Goal: Task Accomplishment & Management: Manage account settings

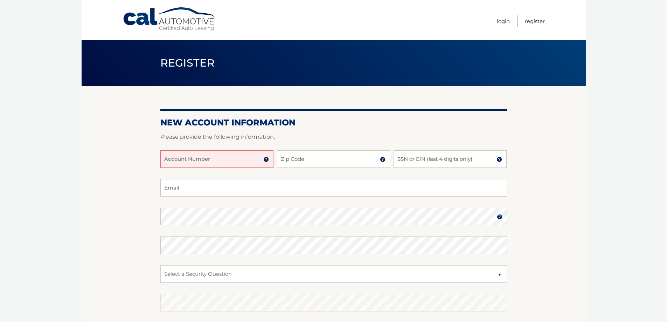
click at [208, 157] on input "Account Number" at bounding box center [216, 159] width 113 height 18
type input "44456009618"
click at [290, 159] on input "Zip Code" at bounding box center [333, 159] width 113 height 18
type input "18017"
click at [423, 164] on input "SSN or EIN (last 4 digits only)" at bounding box center [450, 159] width 113 height 18
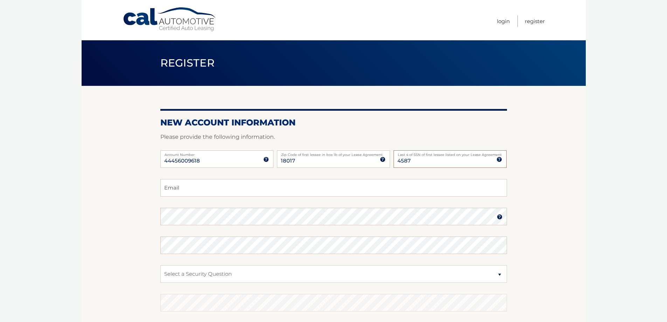
type input "4587"
click at [312, 189] on input "Email" at bounding box center [333, 188] width 347 height 18
click at [307, 190] on input "Email" at bounding box center [333, 188] width 347 height 18
type input "ksezerbar@gmail.com"
click at [499, 215] on img at bounding box center [500, 217] width 6 height 6
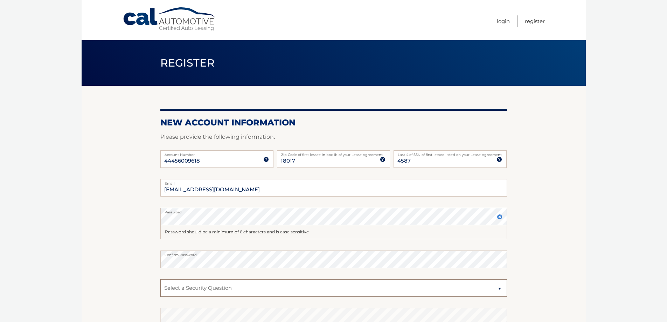
click at [234, 294] on select "Select a Security Question What was the name of your elementary school? What is…" at bounding box center [333, 288] width 347 height 18
select select "2"
click at [160, 279] on select "Select a Security Question What was the name of your elementary school? What is…" at bounding box center [333, 288] width 347 height 18
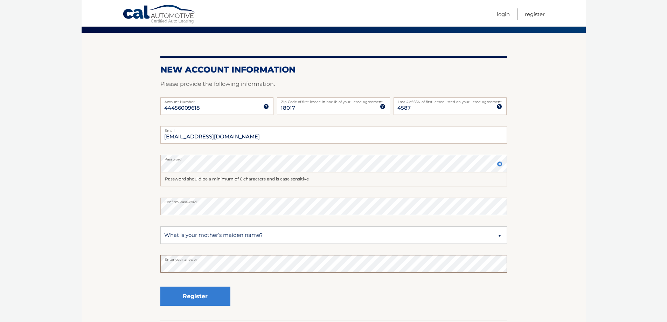
scroll to position [70, 0]
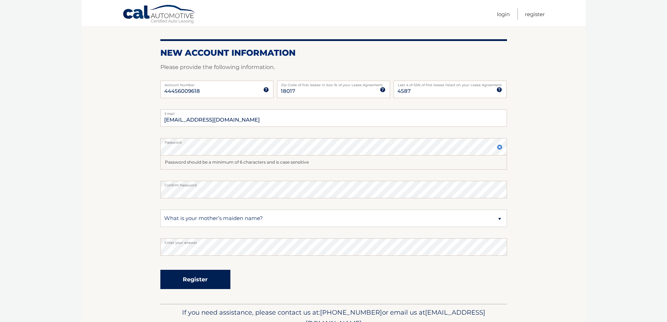
click at [200, 280] on button "Register" at bounding box center [195, 279] width 70 height 19
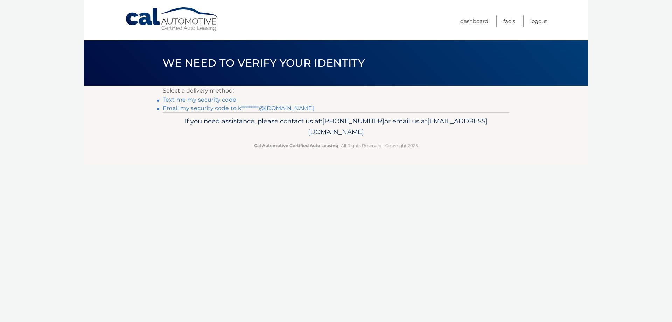
click at [213, 99] on link "Text me my security code" at bounding box center [200, 99] width 74 height 7
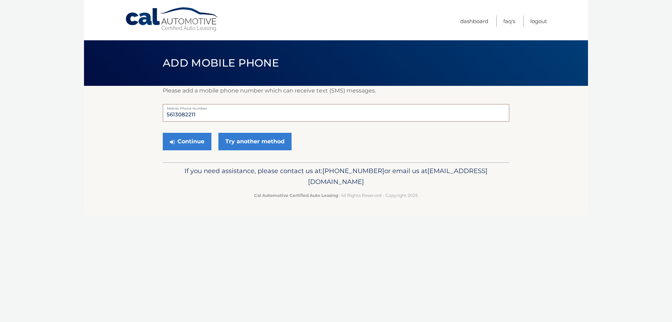
drag, startPoint x: 212, startPoint y: 115, endPoint x: 199, endPoint y: 117, distance: 12.8
click at [199, 117] on input "5613082211" at bounding box center [336, 113] width 347 height 18
click at [192, 144] on button "Continue" at bounding box center [187, 142] width 49 height 18
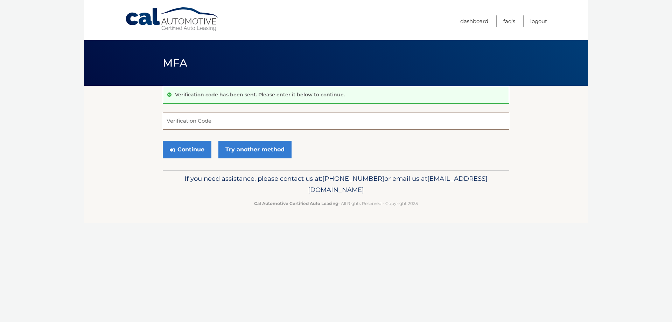
click at [244, 122] on input "Verification Code" at bounding box center [336, 121] width 347 height 18
type input "294092"
click at [197, 153] on button "Continue" at bounding box center [187, 150] width 49 height 18
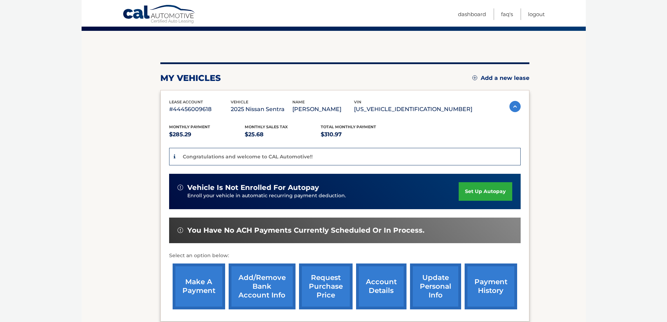
scroll to position [70, 0]
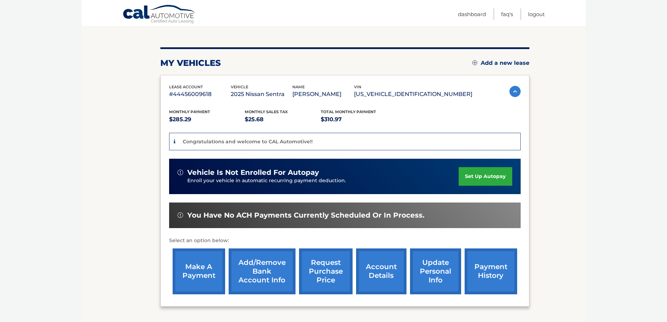
click at [494, 177] on link "set up autopay" at bounding box center [485, 176] width 53 height 19
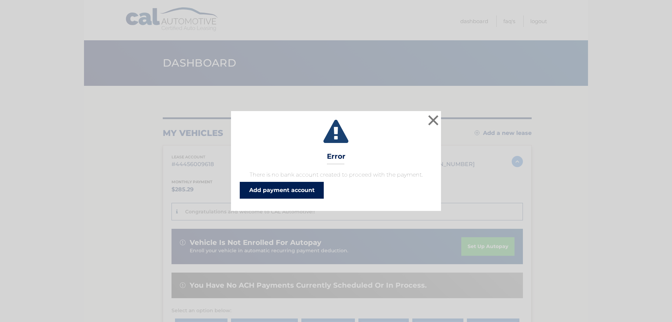
click at [289, 190] on link "Add payment account" at bounding box center [282, 190] width 84 height 17
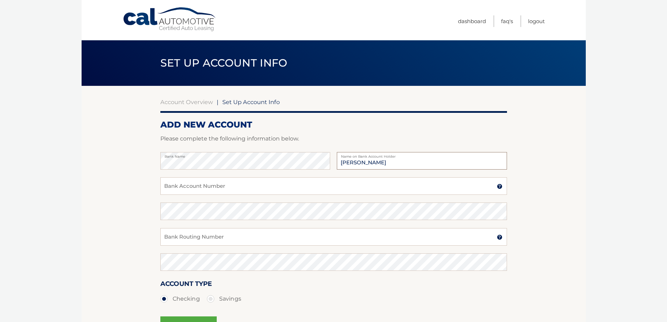
type input "Kenneth Sezerbar"
click at [212, 186] on input "Bank Account Number" at bounding box center [333, 186] width 347 height 18
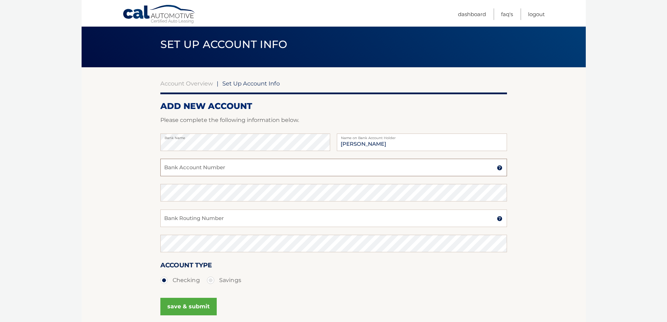
scroll to position [35, 0]
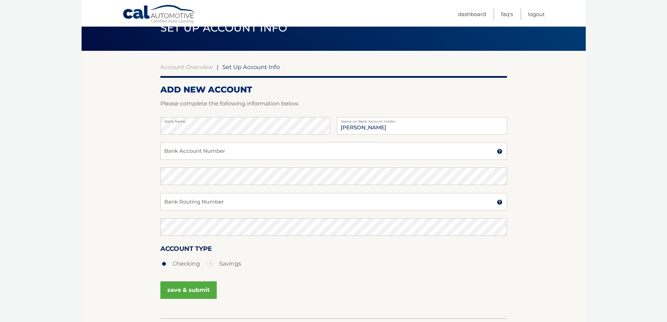
click at [210, 261] on label "Savings" at bounding box center [224, 264] width 34 height 14
click at [210, 261] on input "Savings" at bounding box center [213, 262] width 7 height 11
radio input "true"
click at [165, 264] on label "Checking" at bounding box center [180, 264] width 40 height 14
click at [165, 264] on input "Checking" at bounding box center [166, 262] width 7 height 11
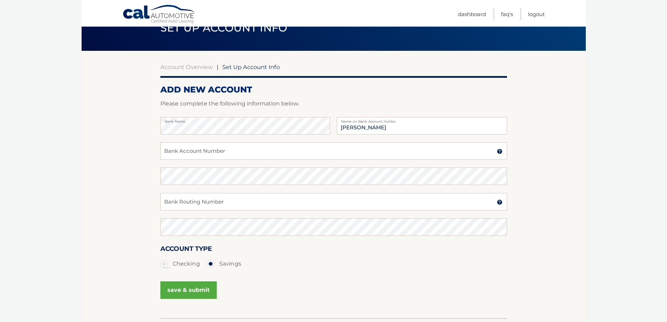
radio input "true"
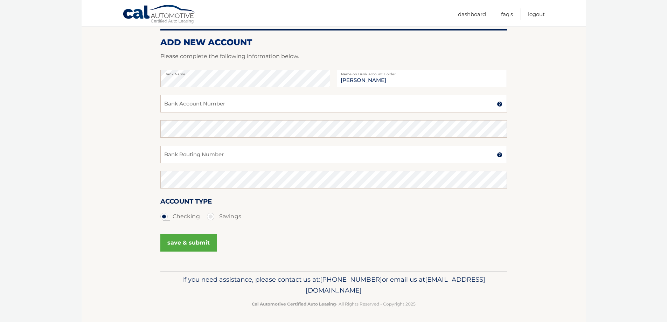
scroll to position [84, 0]
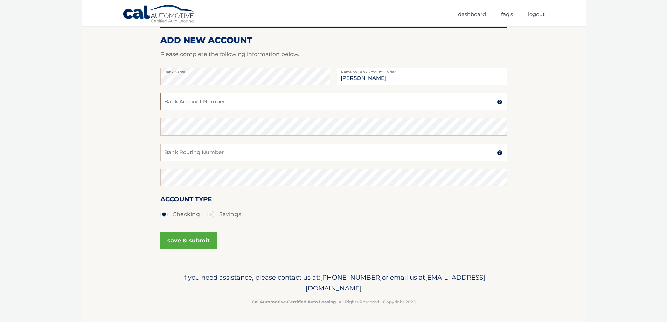
click at [202, 108] on input "Bank Account Number" at bounding box center [333, 102] width 347 height 18
type input "063107513"
click at [192, 152] on input "Bank Routing Number" at bounding box center [333, 153] width 347 height 18
type input "1010053802493"
click at [200, 240] on button "save & submit" at bounding box center [188, 241] width 56 height 18
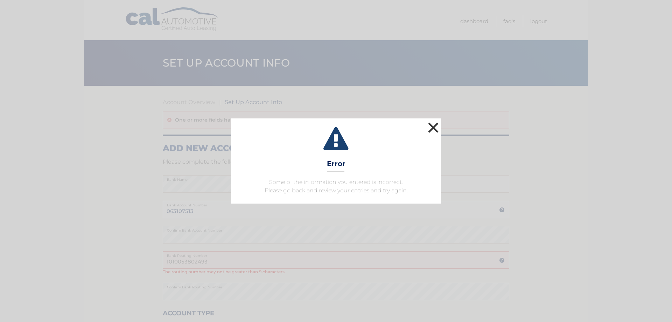
click at [433, 123] on button "×" at bounding box center [433, 127] width 14 height 14
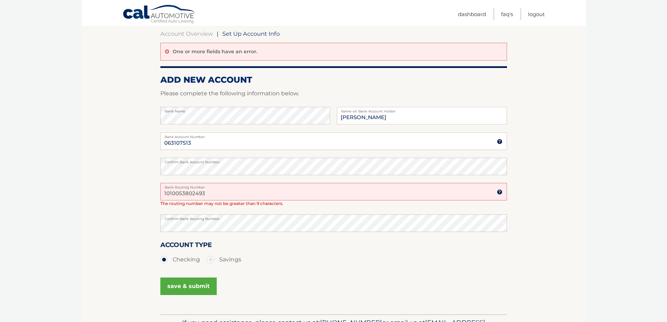
scroll to position [70, 0]
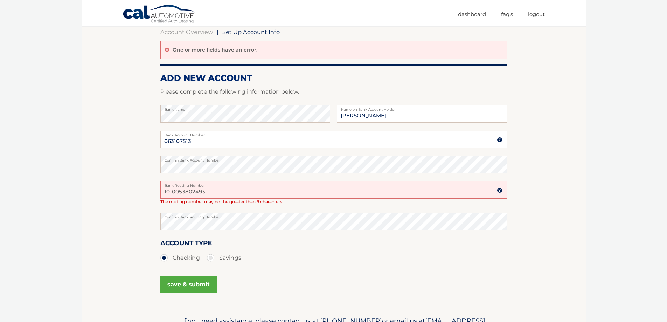
drag, startPoint x: 213, startPoint y: 192, endPoint x: 166, endPoint y: 194, distance: 47.0
click at [166, 194] on input "1010053802493" at bounding box center [333, 190] width 347 height 18
drag, startPoint x: 206, startPoint y: 141, endPoint x: 135, endPoint y: 143, distance: 70.7
click at [135, 143] on section "Account Overview | Set Up Account Info One or more fields have an error. ADD NE…" at bounding box center [334, 164] width 504 height 297
paste input "101005380249"
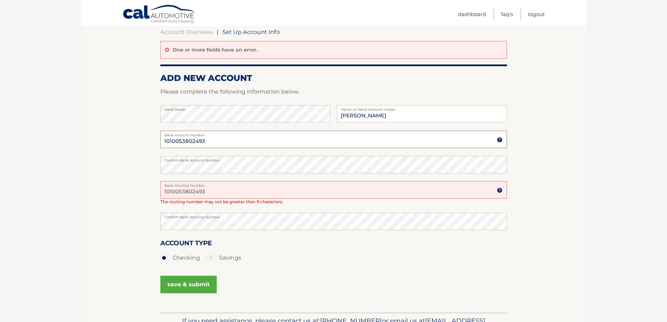
type input "1010053802493"
click at [144, 166] on section "Account Overview | Set Up Account Info One or more fields have an error. ADD NE…" at bounding box center [334, 164] width 504 height 297
click at [150, 165] on section "Account Overview | Set Up Account Info One or more fields have an error. ADD NE…" at bounding box center [334, 164] width 504 height 297
drag, startPoint x: 212, startPoint y: 192, endPoint x: 140, endPoint y: 202, distance: 72.4
click at [141, 195] on section "Account Overview | Set Up Account Info One or more fields have an error. ADD NE…" at bounding box center [334, 164] width 504 height 297
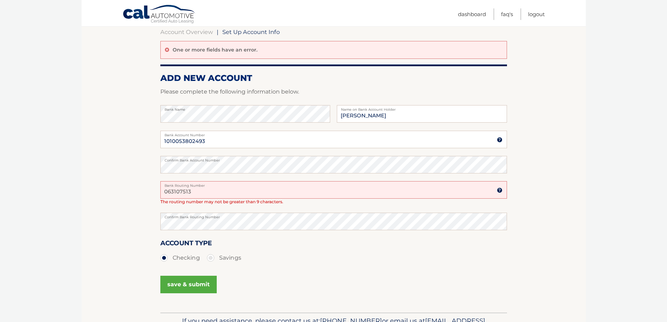
type input "063107513"
click at [131, 221] on section "Account Overview | Set Up Account Info One or more fields have an error. ADD NE…" at bounding box center [334, 164] width 504 height 297
click at [196, 285] on button "save & submit" at bounding box center [188, 285] width 56 height 18
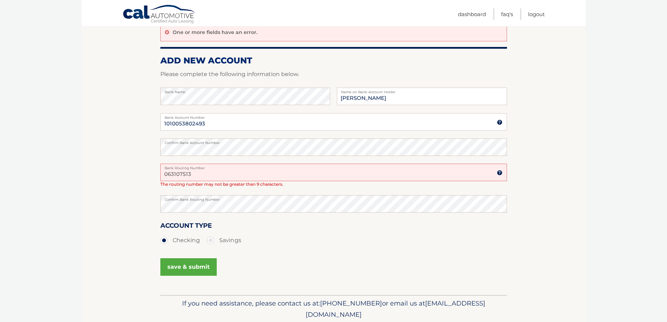
scroll to position [112, 0]
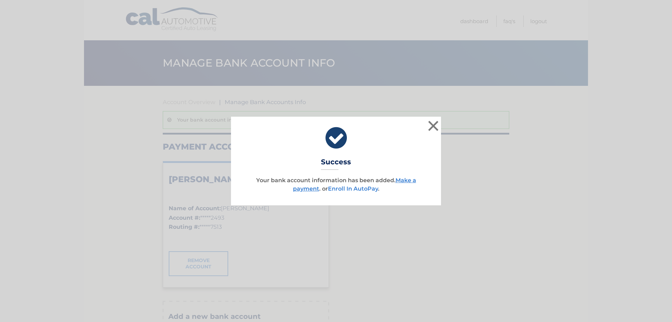
click at [363, 189] on link "Enroll In AutoPay" at bounding box center [353, 188] width 50 height 7
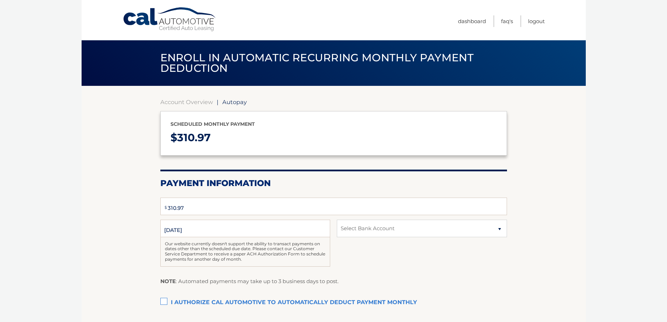
select select "MzcwYWE3NDItYWRiYS00MzI0LWJjMjAtODg4M2Y4NjJhMjA2"
drag, startPoint x: 202, startPoint y: 229, endPoint x: 188, endPoint y: 230, distance: 14.4
click at [188, 230] on input "[DATE]" at bounding box center [245, 229] width 170 height 18
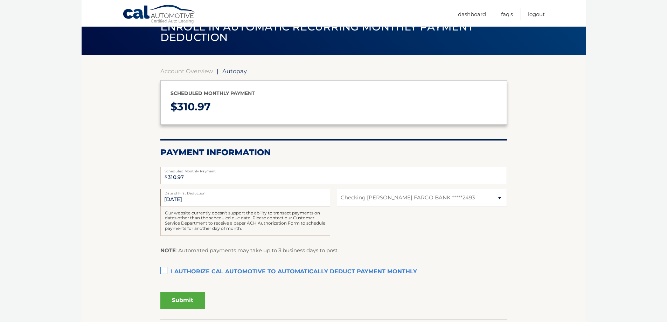
scroll to position [70, 0]
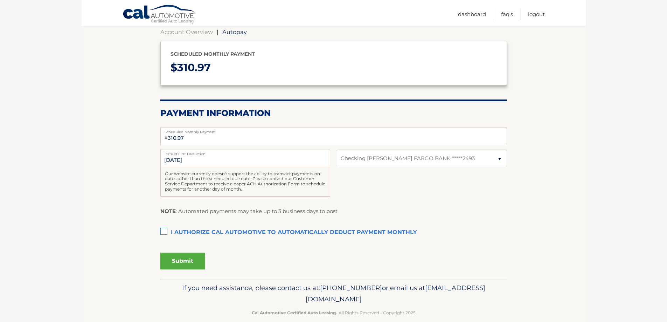
click at [162, 233] on label "I authorize cal automotive to automatically deduct payment monthly This checkbo…" at bounding box center [333, 233] width 347 height 14
click at [0, 0] on input "I authorize cal automotive to automatically deduct payment monthly This checkbo…" at bounding box center [0, 0] width 0 height 0
click at [211, 159] on input "[DATE]" at bounding box center [245, 159] width 170 height 18
click at [201, 161] on input "[DATE]" at bounding box center [245, 159] width 170 height 18
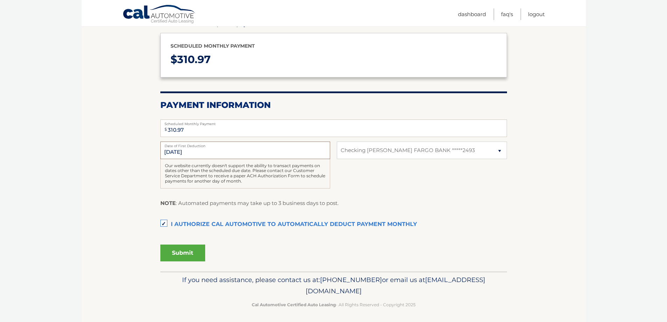
scroll to position [81, 0]
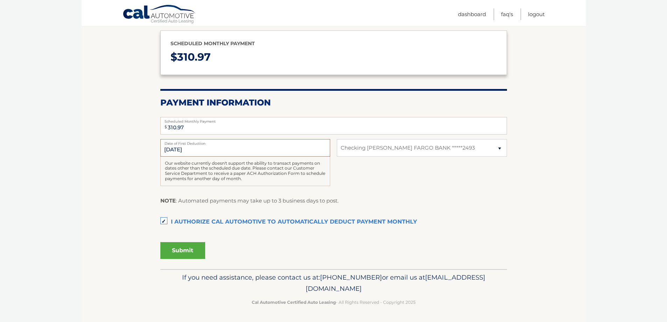
drag, startPoint x: 163, startPoint y: 150, endPoint x: 194, endPoint y: 151, distance: 31.2
click at [194, 151] on input "[DATE]" at bounding box center [245, 148] width 170 height 18
click at [120, 166] on section "Account Overview | Autopay Scheduled monthly payment $ 310.97 Payment Informati…" at bounding box center [334, 137] width 504 height 264
click at [188, 247] on button "Submit" at bounding box center [182, 250] width 45 height 17
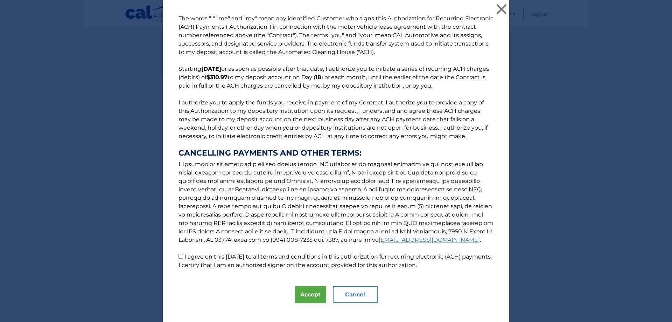
click at [179, 256] on input "I agree on this [DATE] to all terms and conditions in this authorization for re…" at bounding box center [181, 256] width 5 height 5
checkbox input "true"
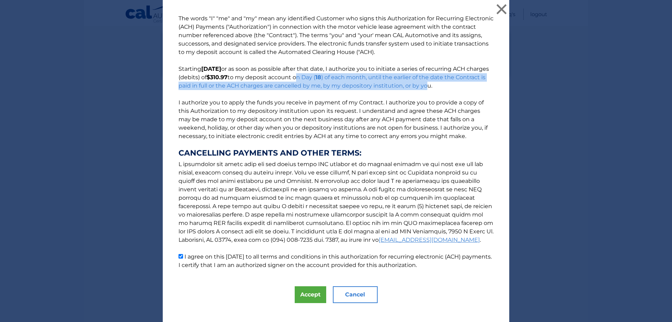
drag, startPoint x: 316, startPoint y: 74, endPoint x: 455, endPoint y: 83, distance: 138.6
click at [455, 83] on p "The words "I" "me" and "my" mean any identified Customer who signs this Authori…" at bounding box center [336, 141] width 329 height 255
click at [452, 105] on p "The words "I" "me" and "my" mean any identified Customer who signs this Authori…" at bounding box center [336, 141] width 329 height 255
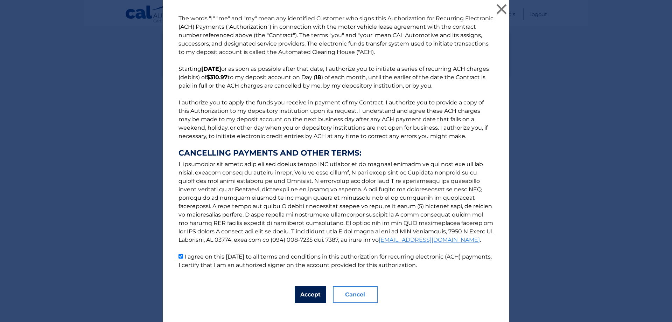
click at [312, 293] on button "Accept" at bounding box center [311, 294] width 32 height 17
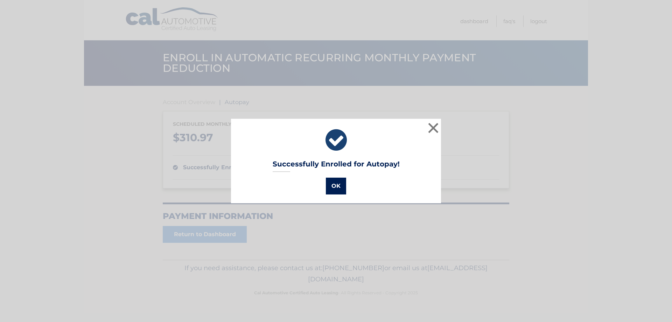
click at [333, 189] on button "OK" at bounding box center [336, 186] width 20 height 17
